Goal: Information Seeking & Learning: Learn about a topic

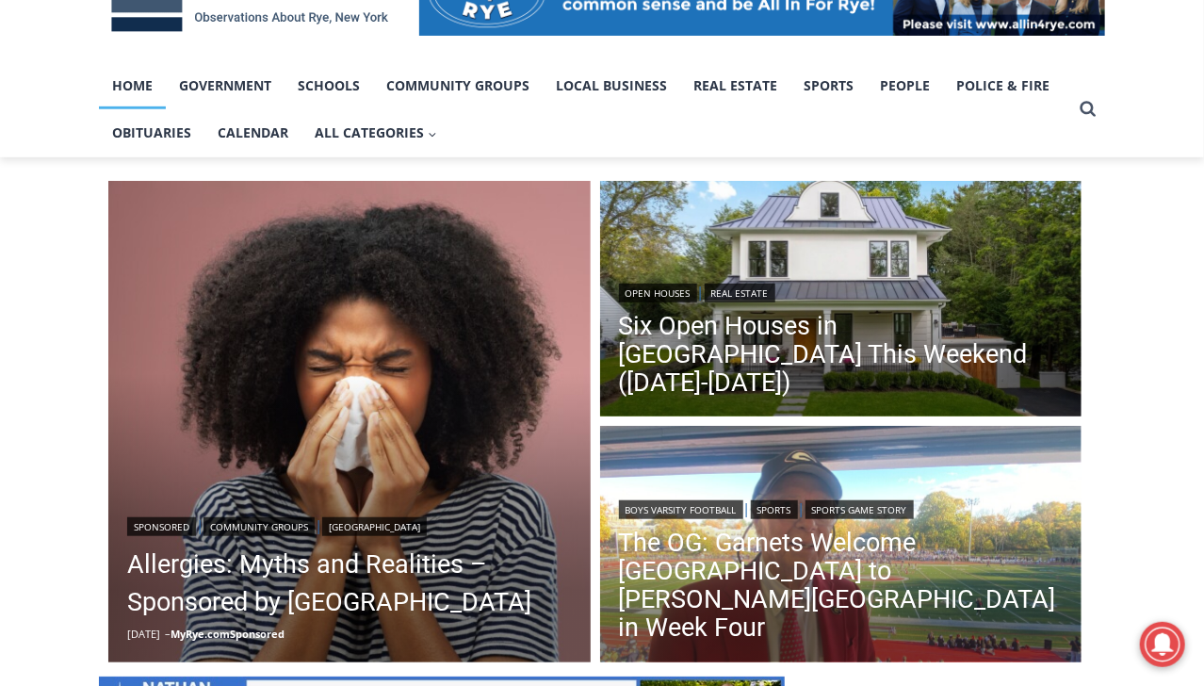
scroll to position [324, 0]
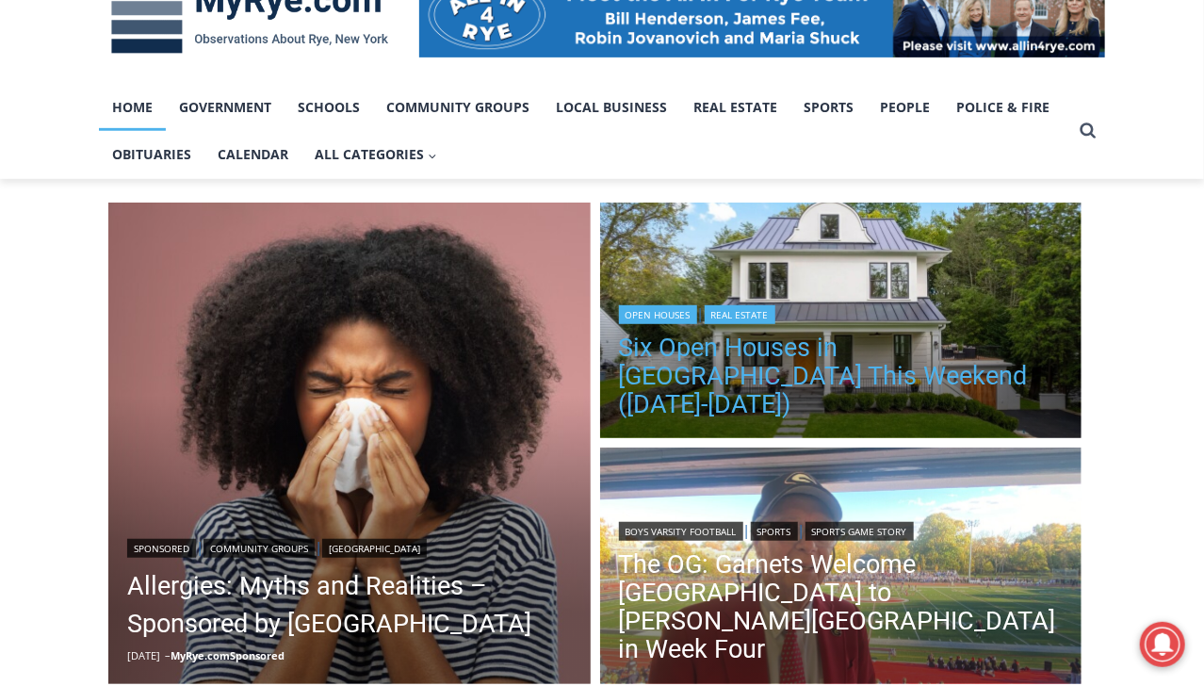
click at [676, 381] on link "Six Open Houses in [GEOGRAPHIC_DATA] This Weekend ([DATE]-[DATE])" at bounding box center [841, 375] width 445 height 85
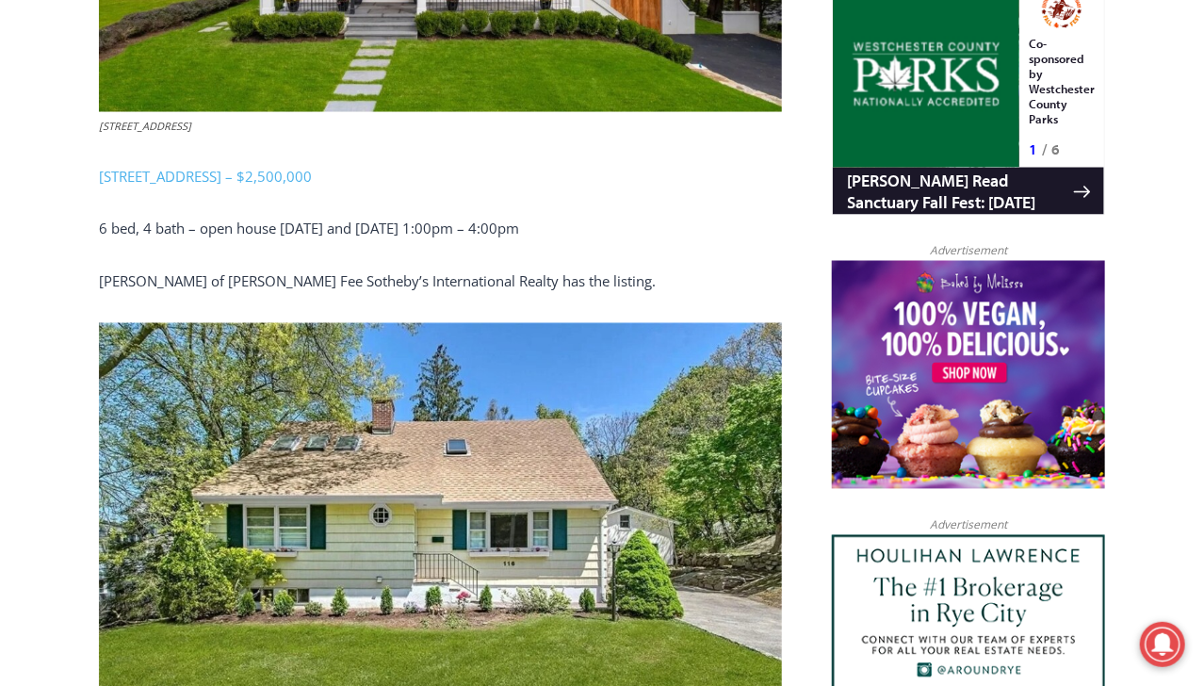
scroll to position [1078, 0]
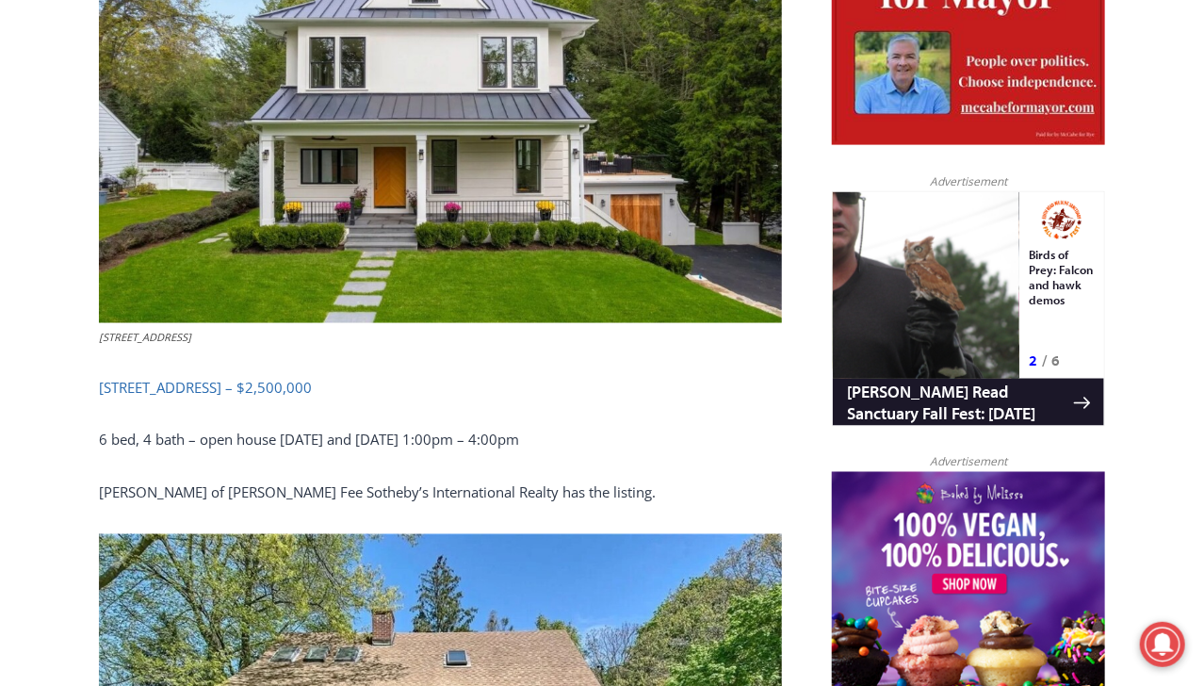
click at [226, 384] on link "3 Overdale Road, Rye – $2,500,000" at bounding box center [205, 387] width 213 height 19
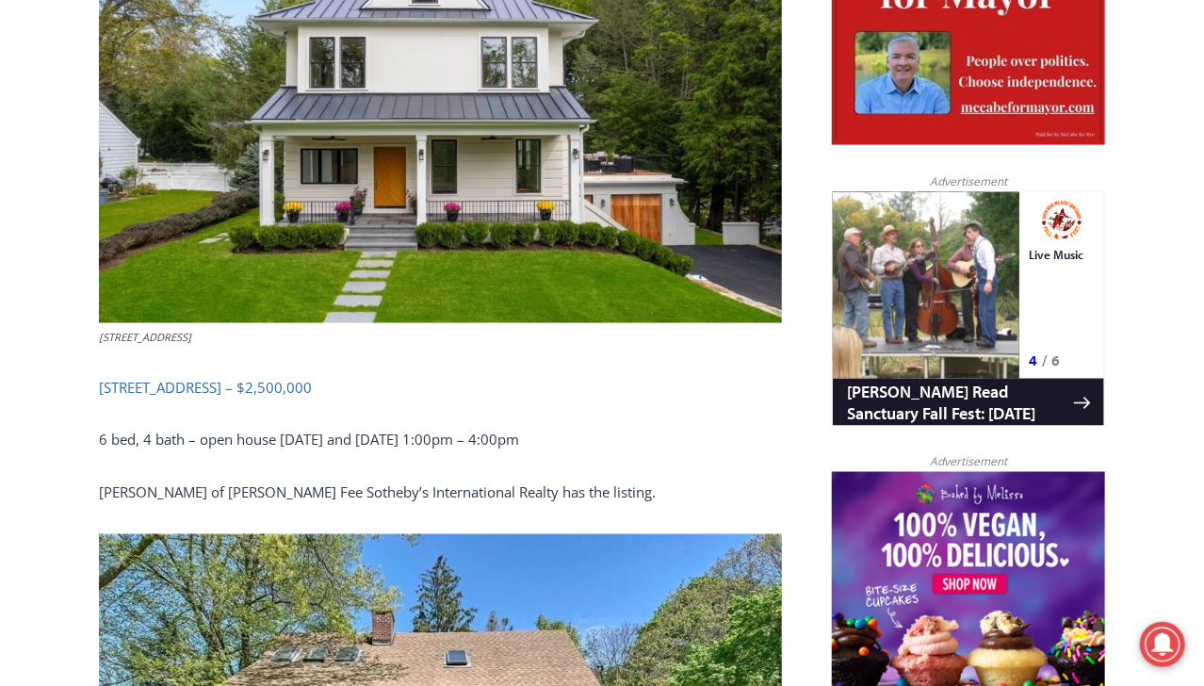
click at [214, 381] on link "3 Overdale Road, Rye – $2,500,000" at bounding box center [205, 387] width 213 height 19
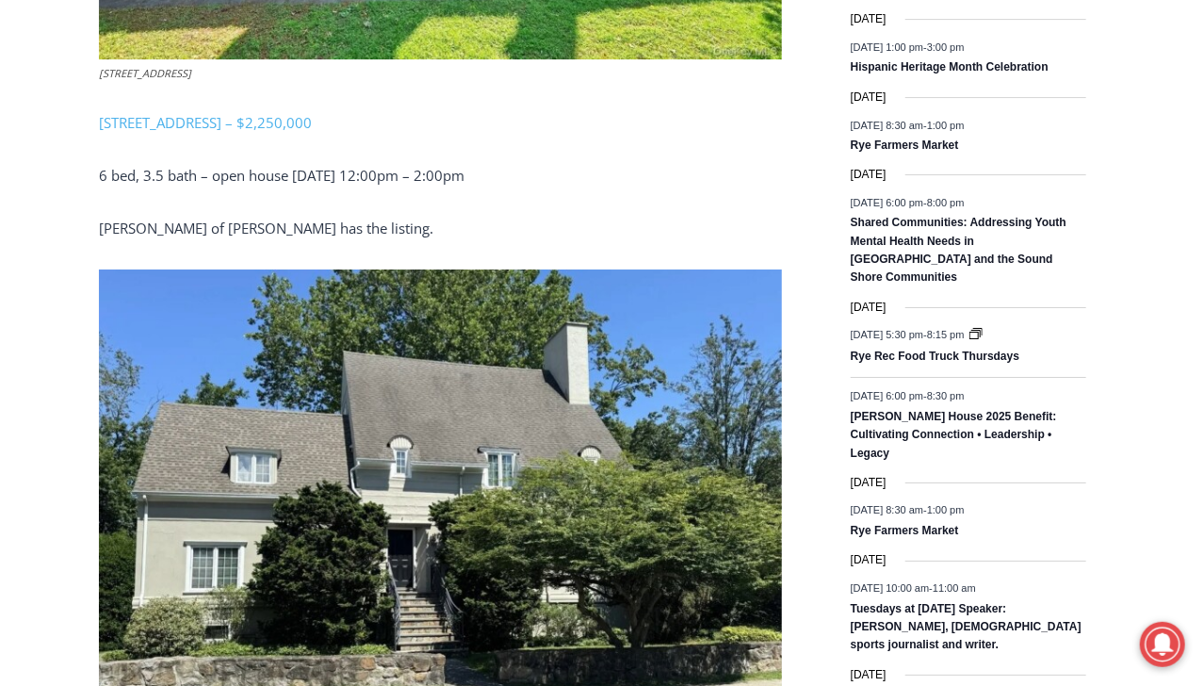
scroll to position [2886, 0]
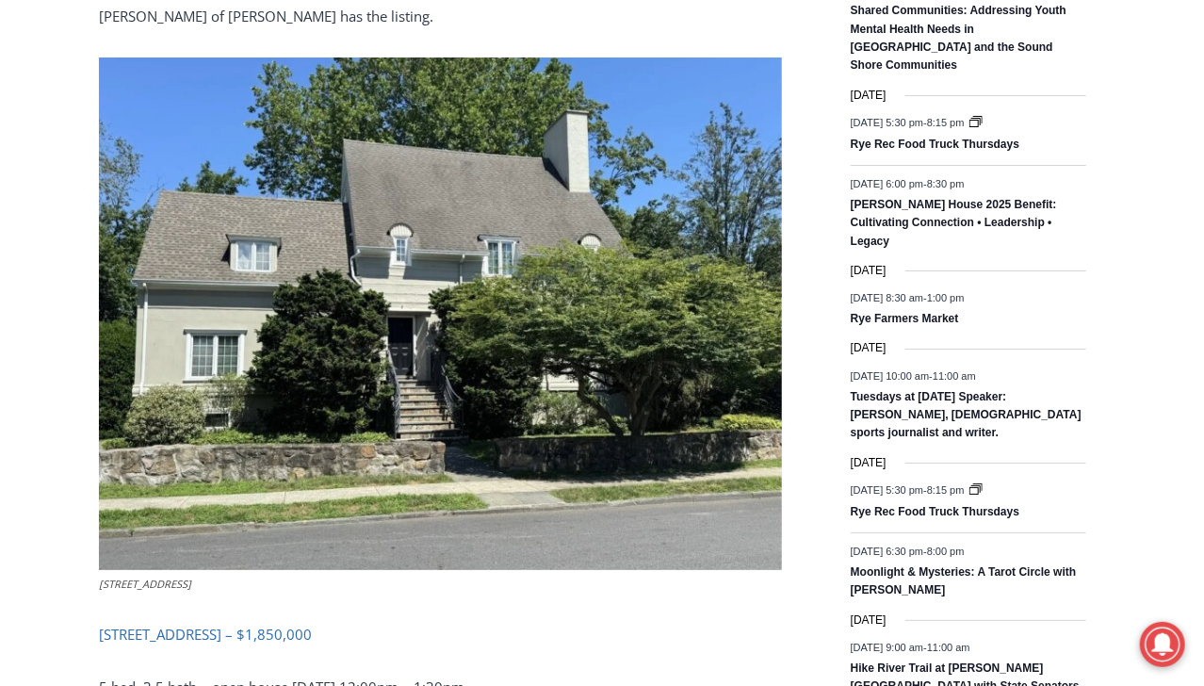
click at [202, 638] on link "96 Mendota Avenue, Rye – $1,850,000" at bounding box center [205, 634] width 213 height 19
